Goal: Information Seeking & Learning: Learn about a topic

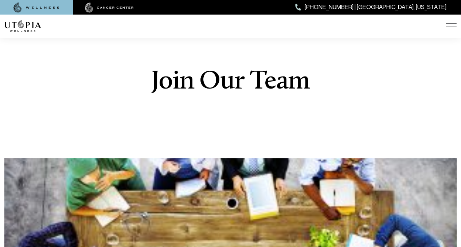
click at [46, 1] on div at bounding box center [36, 7] width 73 height 15
click at [50, 8] on img at bounding box center [36, 8] width 46 height 10
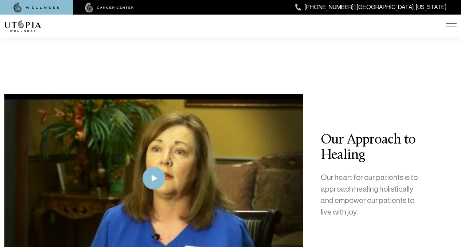
scroll to position [1465, 0]
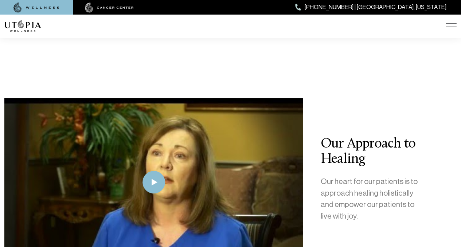
click at [197, 98] on img at bounding box center [153, 182] width 298 height 168
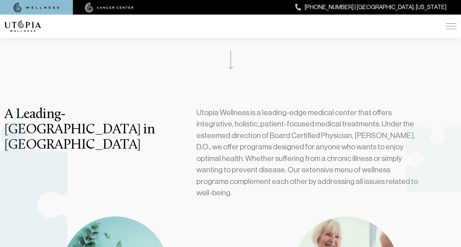
scroll to position [0, 0]
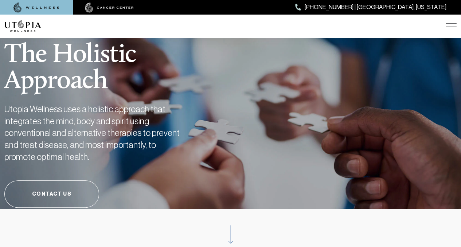
click at [450, 27] on img at bounding box center [451, 26] width 11 height 6
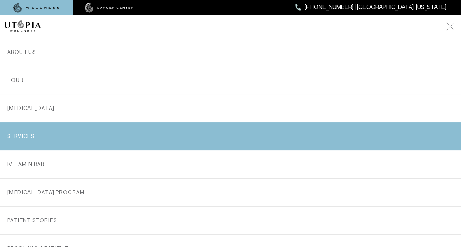
click at [186, 131] on link "SERVICES" at bounding box center [230, 136] width 446 height 28
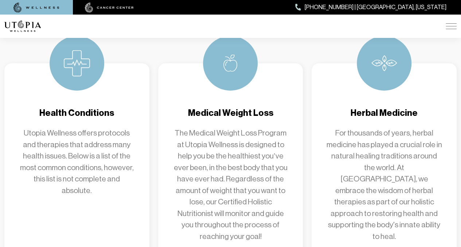
scroll to position [808, 0]
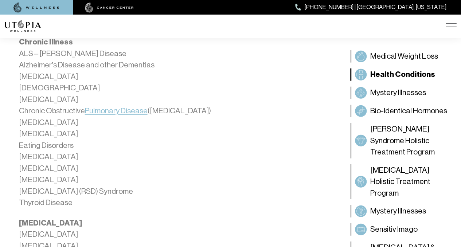
scroll to position [868, 0]
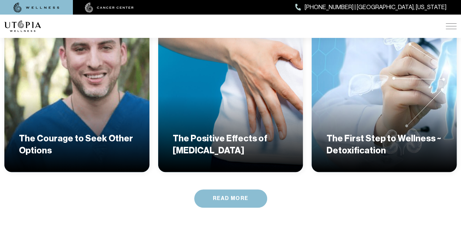
scroll to position [1380, 0]
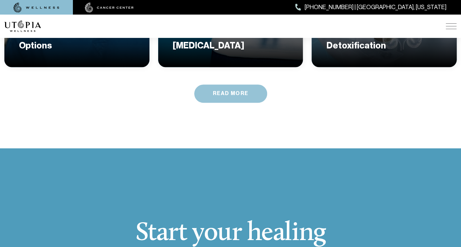
click at [215, 85] on link "Read More" at bounding box center [230, 94] width 73 height 18
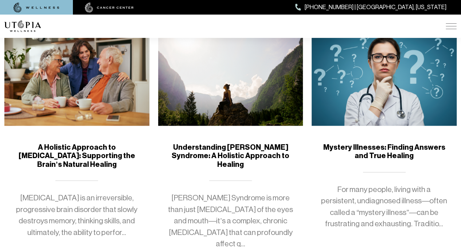
scroll to position [415, 0]
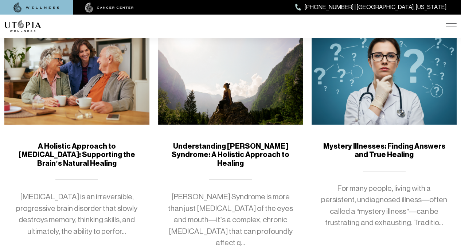
click at [219, 98] on img at bounding box center [230, 74] width 145 height 100
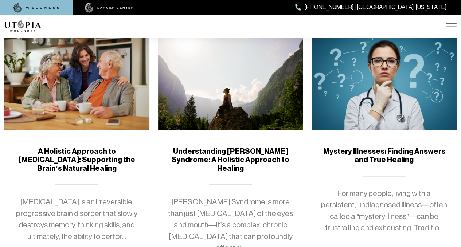
scroll to position [386, 0]
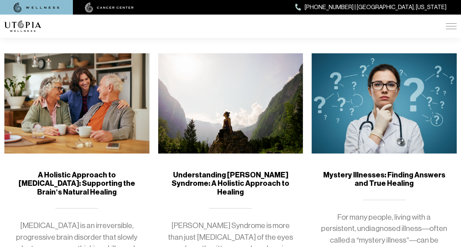
click at [385, 106] on img at bounding box center [384, 103] width 145 height 100
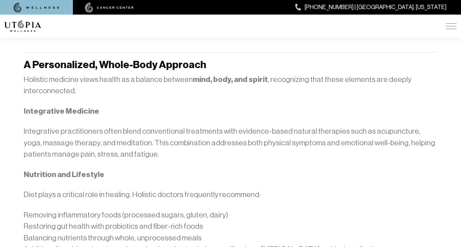
scroll to position [637, 0]
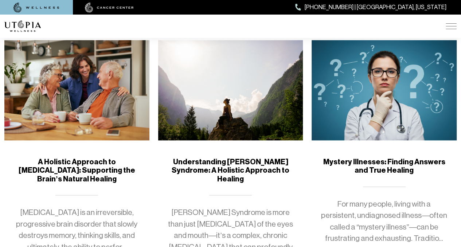
scroll to position [386, 0]
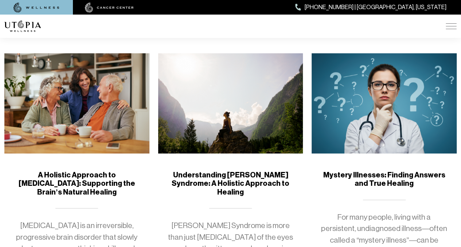
click at [218, 139] on img at bounding box center [230, 103] width 145 height 100
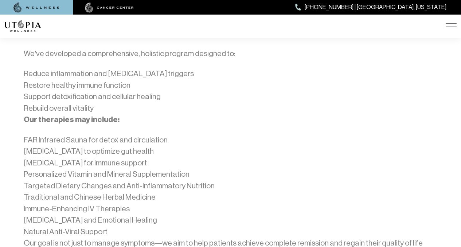
scroll to position [1289, 0]
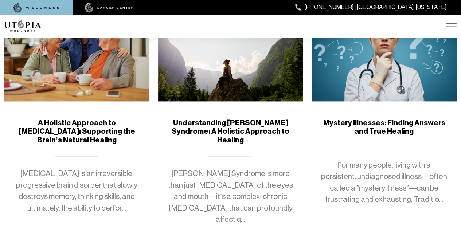
click at [379, 66] on img at bounding box center [384, 51] width 145 height 100
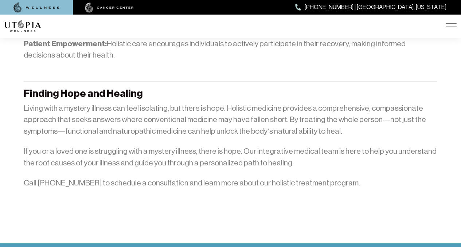
scroll to position [1008, 0]
